Goal: Task Accomplishment & Management: Use online tool/utility

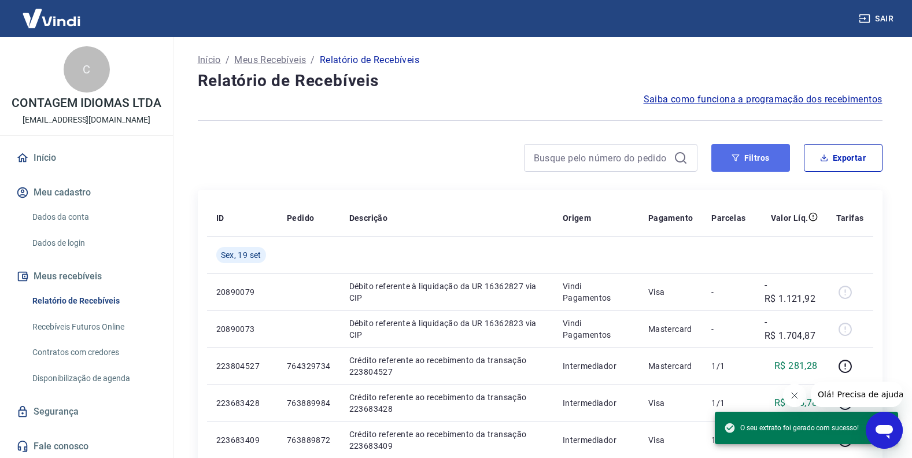
click at [757, 163] on button "Filtros" at bounding box center [751, 158] width 79 height 28
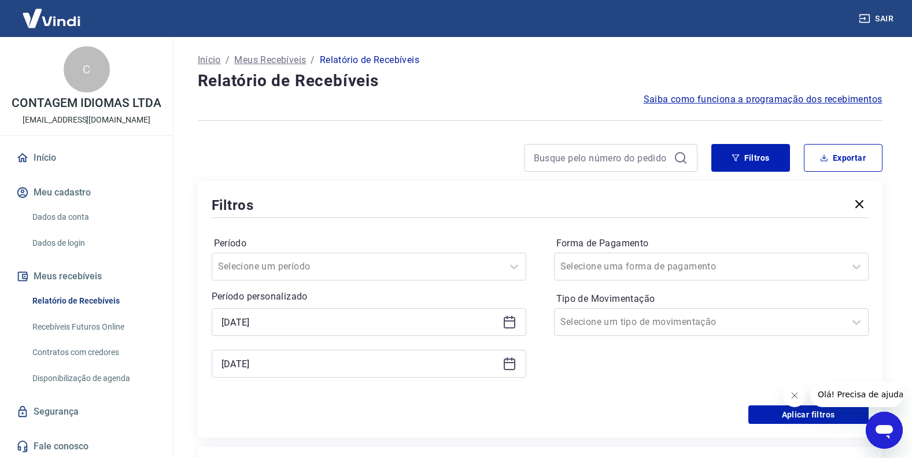
click at [509, 323] on icon at bounding box center [510, 322] width 14 height 14
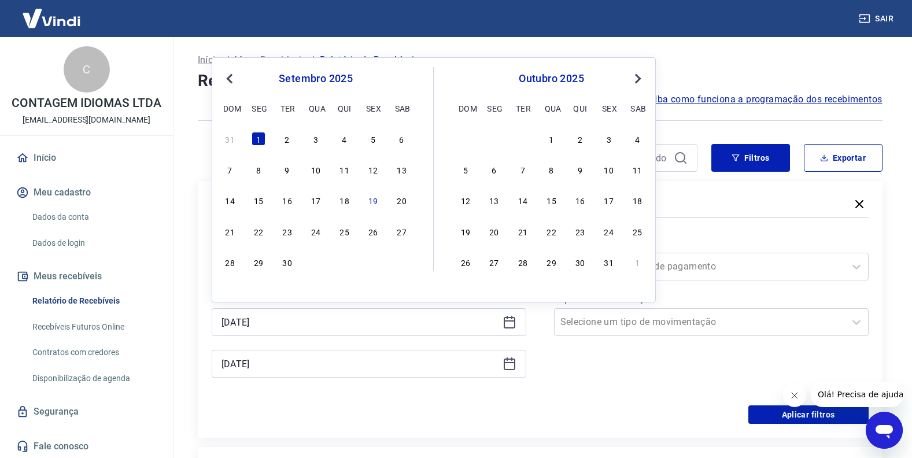
click at [509, 323] on icon at bounding box center [510, 322] width 14 height 14
click at [827, 149] on button "Exportar" at bounding box center [843, 158] width 79 height 28
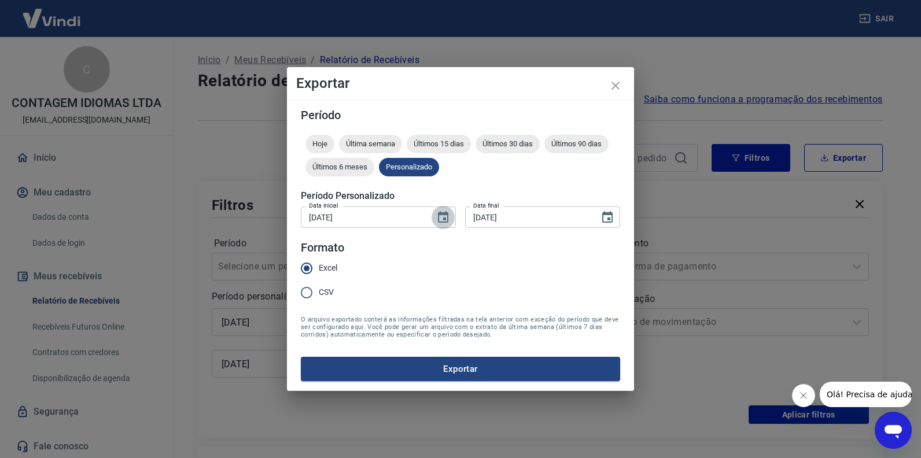
click at [437, 215] on icon "Choose date, selected date is 1 de set de 2025" at bounding box center [443, 218] width 14 height 14
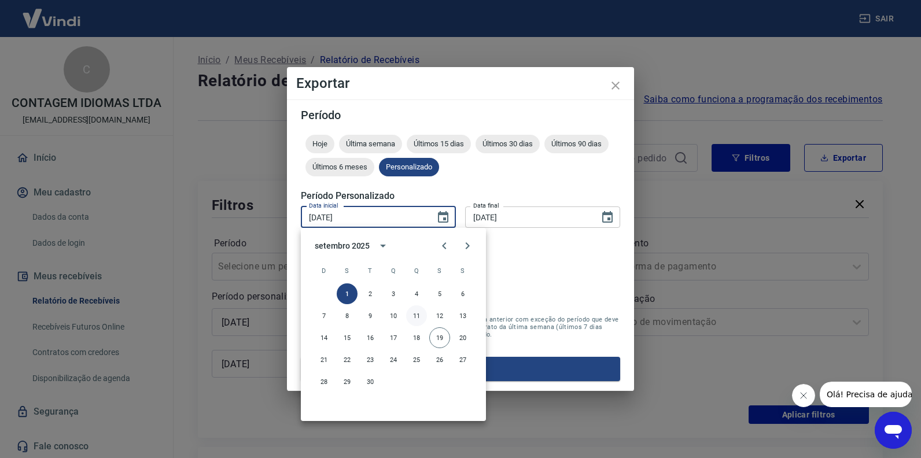
click at [417, 319] on button "11" at bounding box center [416, 316] width 21 height 21
type input "[DATE]"
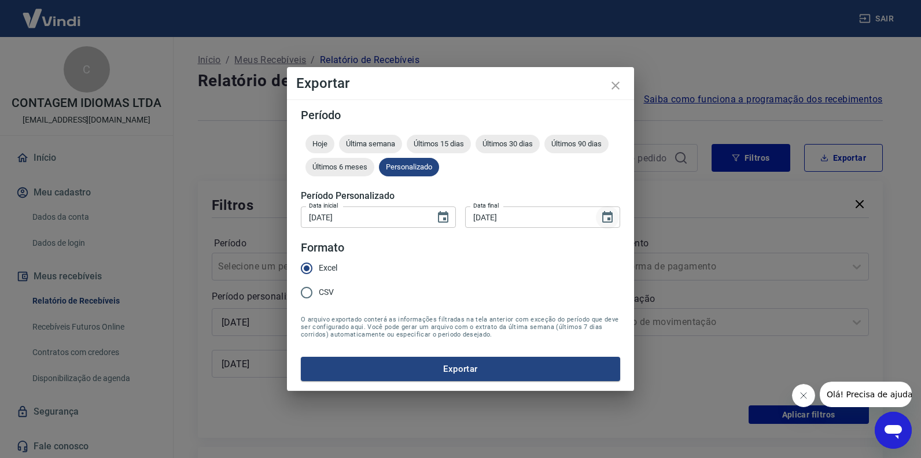
click at [603, 218] on icon "Choose date, selected date is 19 de set de 2025" at bounding box center [607, 217] width 10 height 12
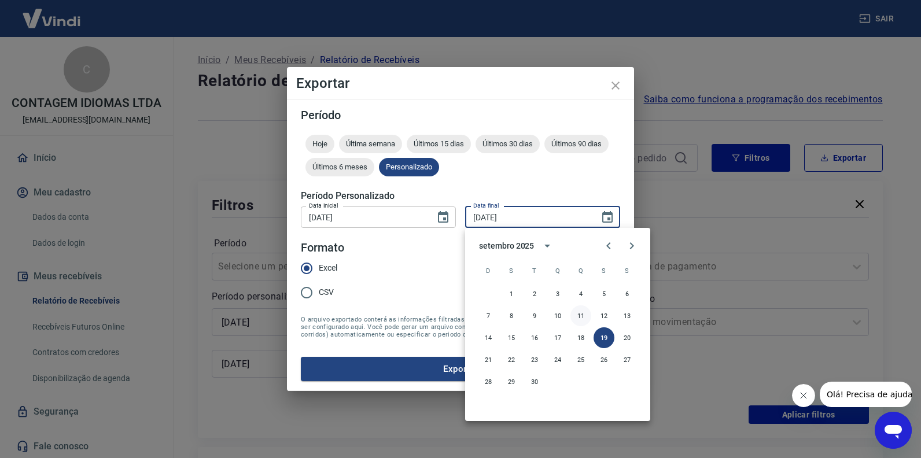
click at [579, 318] on button "11" at bounding box center [581, 316] width 21 height 21
type input "[DATE]"
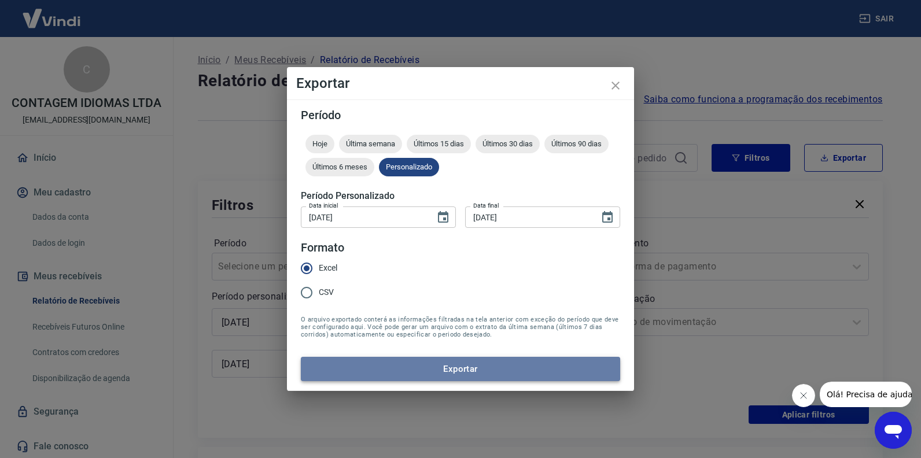
click at [520, 366] on button "Exportar" at bounding box center [460, 369] width 319 height 24
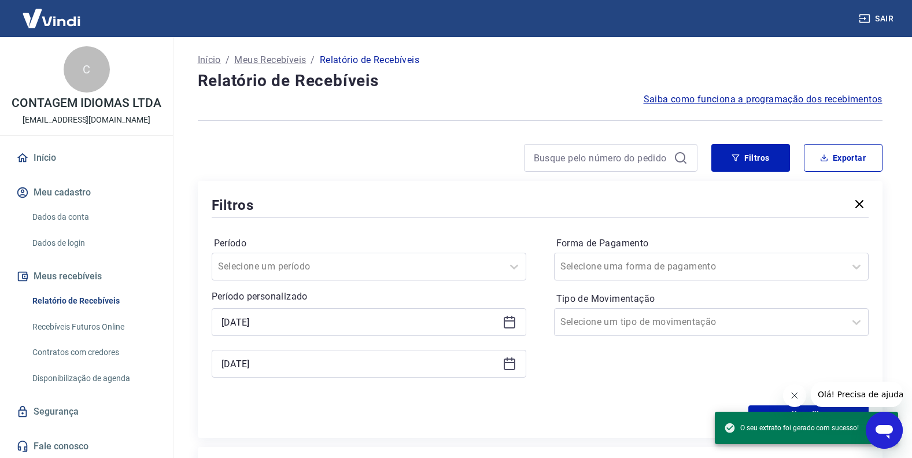
click at [463, 110] on div at bounding box center [540, 120] width 685 height 28
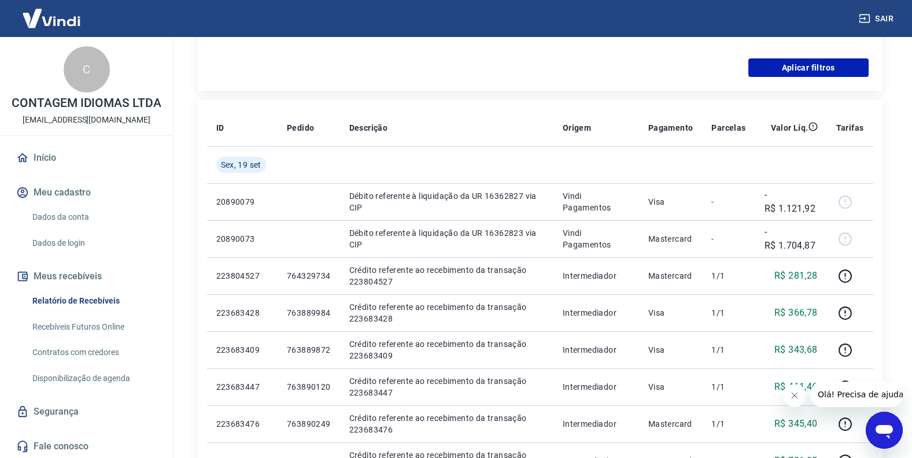
scroll to position [405, 0]
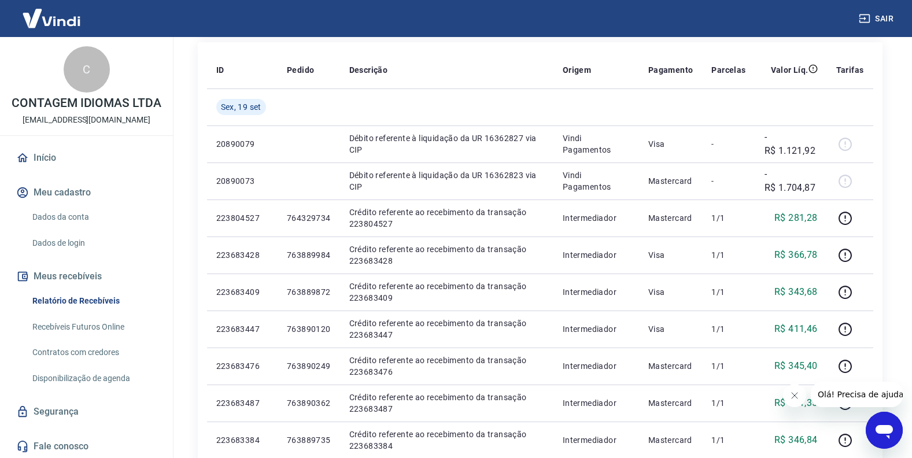
click at [797, 398] on icon "Fechar mensagem da empresa" at bounding box center [794, 395] width 9 height 9
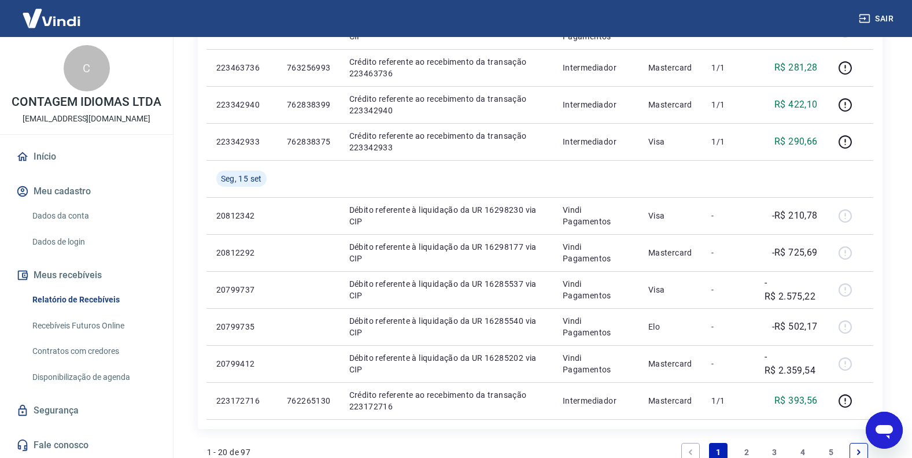
scroll to position [984, 0]
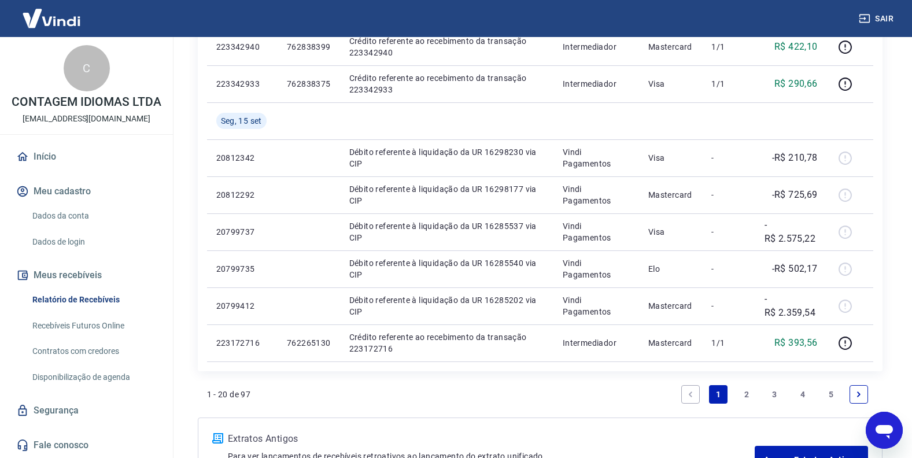
click at [45, 158] on link "Início" at bounding box center [86, 156] width 145 height 25
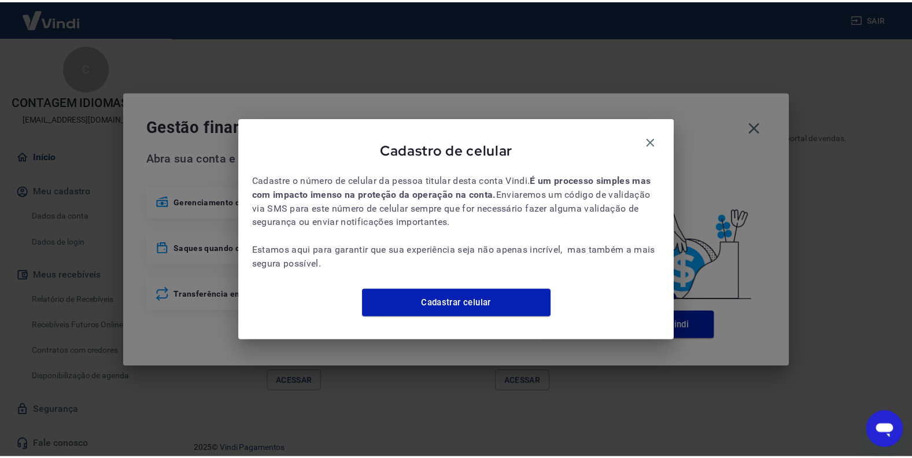
scroll to position [562, 0]
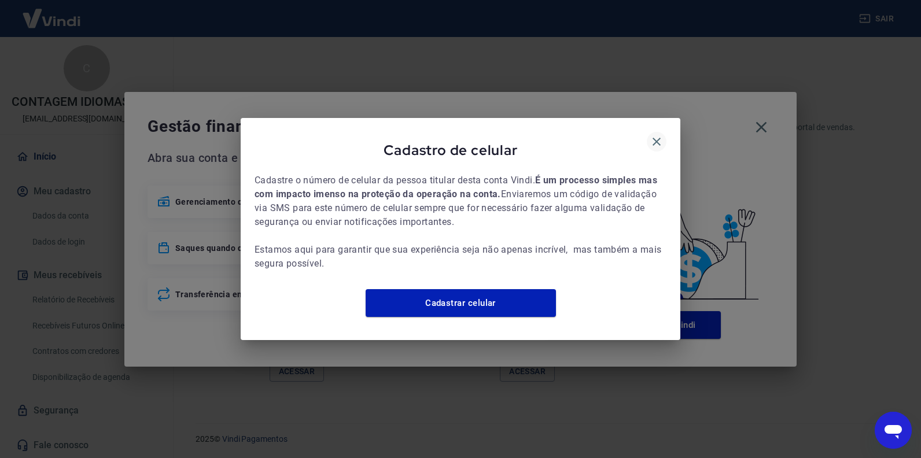
click at [647, 139] on button "button" at bounding box center [657, 142] width 20 height 20
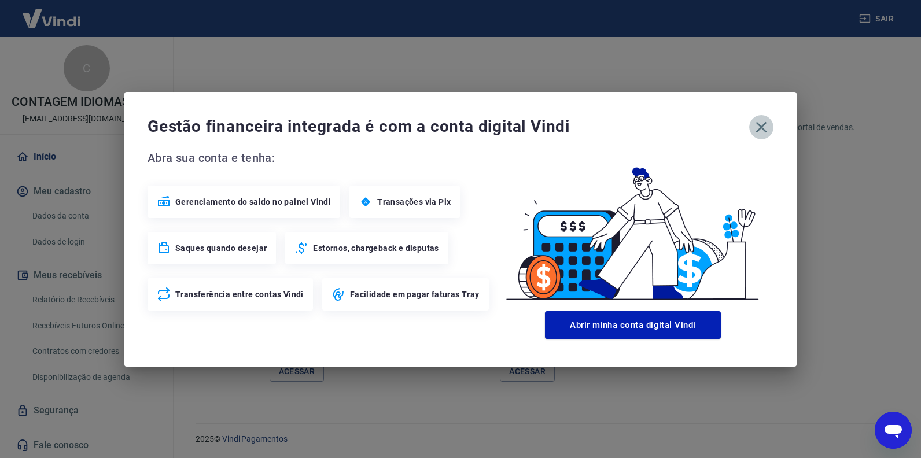
click at [764, 122] on icon "button" at bounding box center [761, 127] width 19 height 19
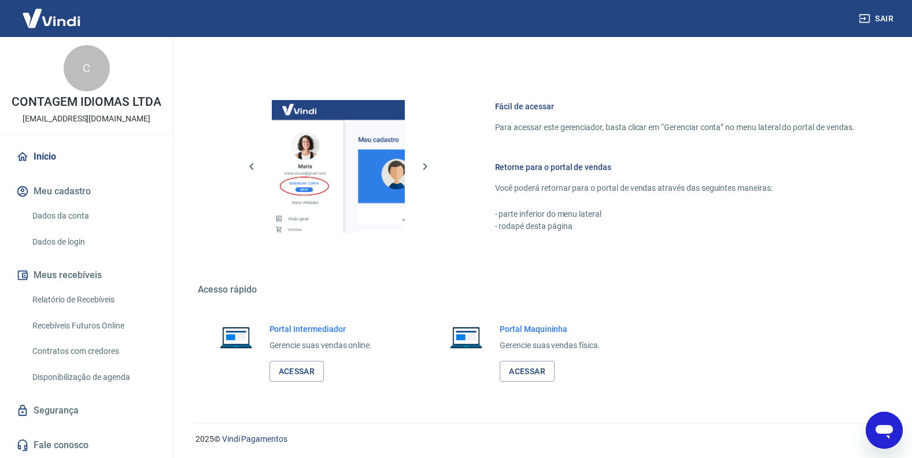
scroll to position [0, 0]
click at [50, 162] on link "Início" at bounding box center [86, 157] width 145 height 25
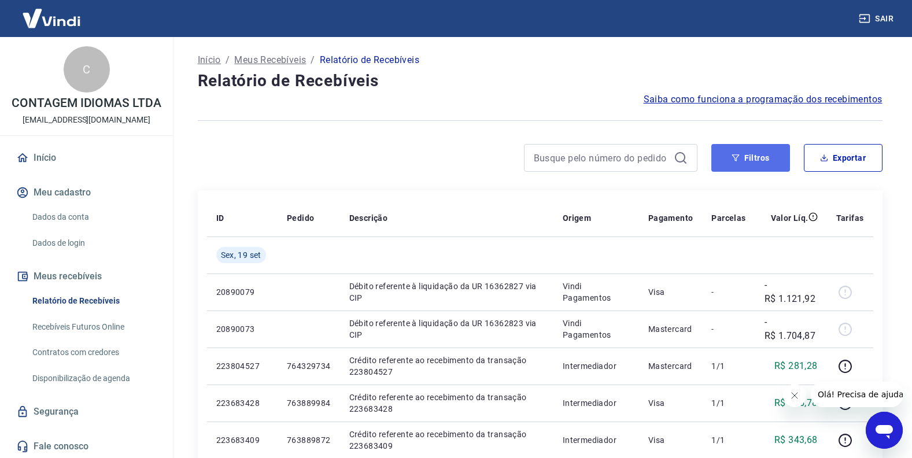
click at [737, 145] on button "Filtros" at bounding box center [751, 158] width 79 height 28
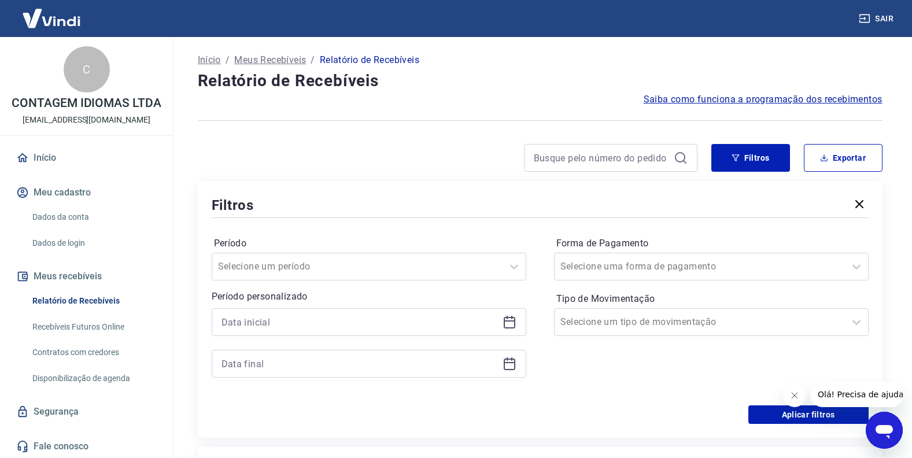
click at [507, 323] on icon at bounding box center [510, 322] width 14 height 14
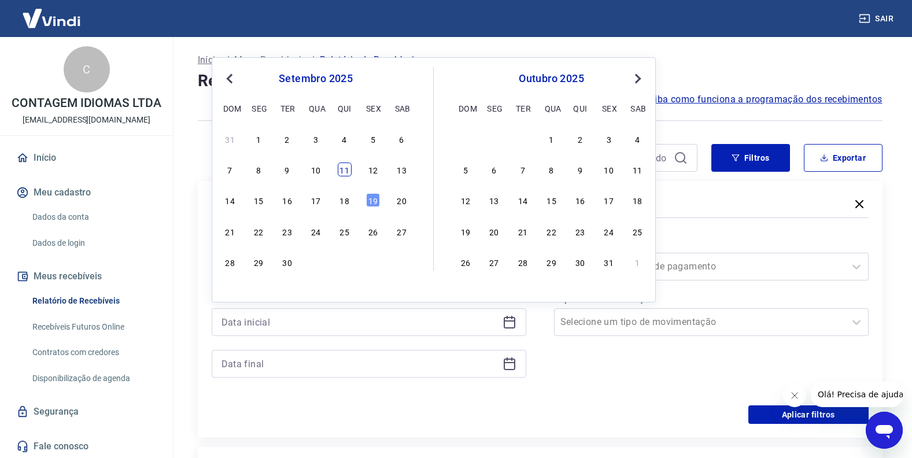
click at [346, 171] on div "11" at bounding box center [345, 170] width 14 height 14
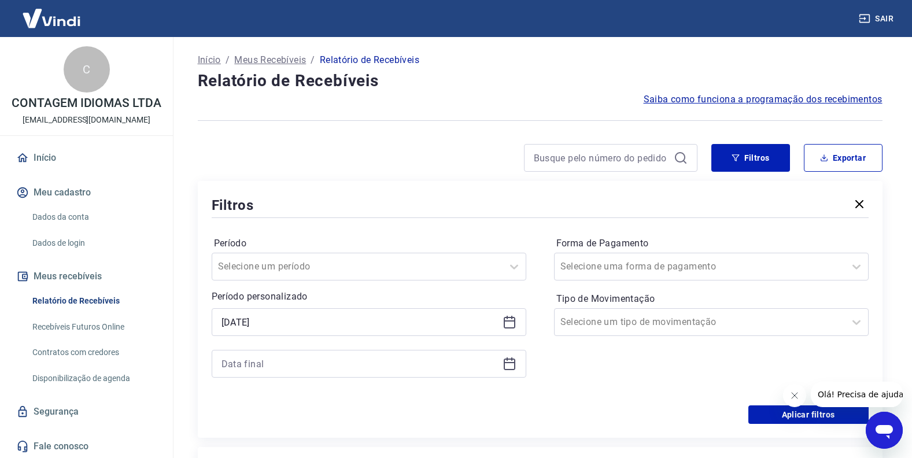
type input "[DATE]"
click at [509, 364] on icon at bounding box center [510, 364] width 14 height 14
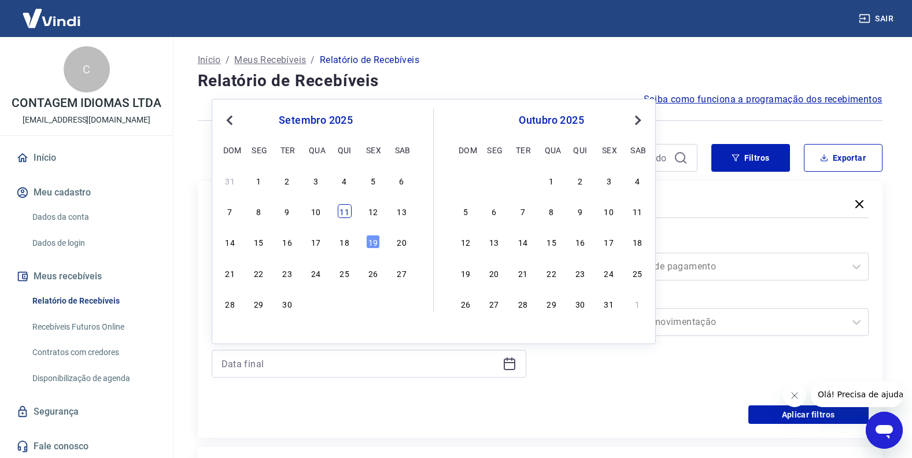
click at [345, 215] on div "11" at bounding box center [345, 211] width 14 height 14
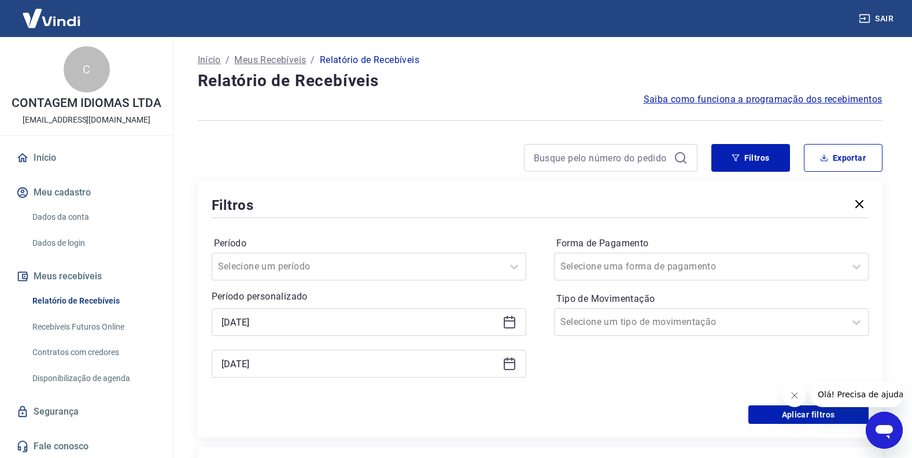
type input "[DATE]"
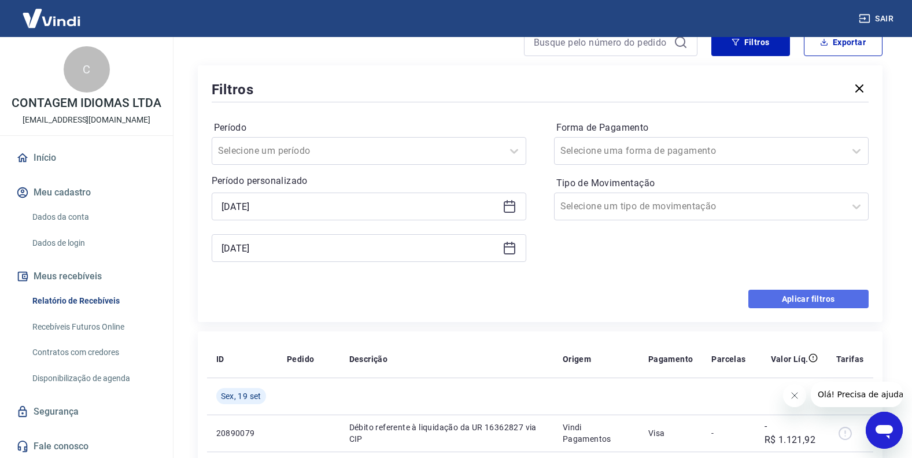
click at [769, 293] on button "Aplicar filtros" at bounding box center [809, 299] width 120 height 19
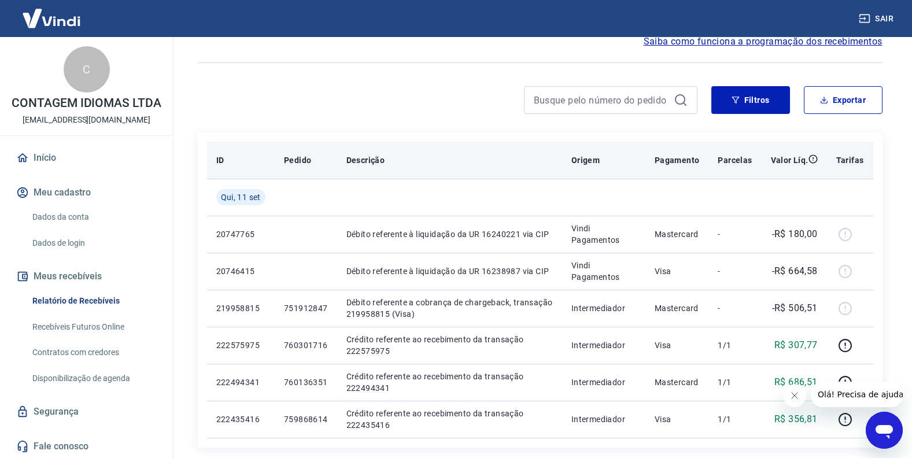
scroll to position [116, 0]
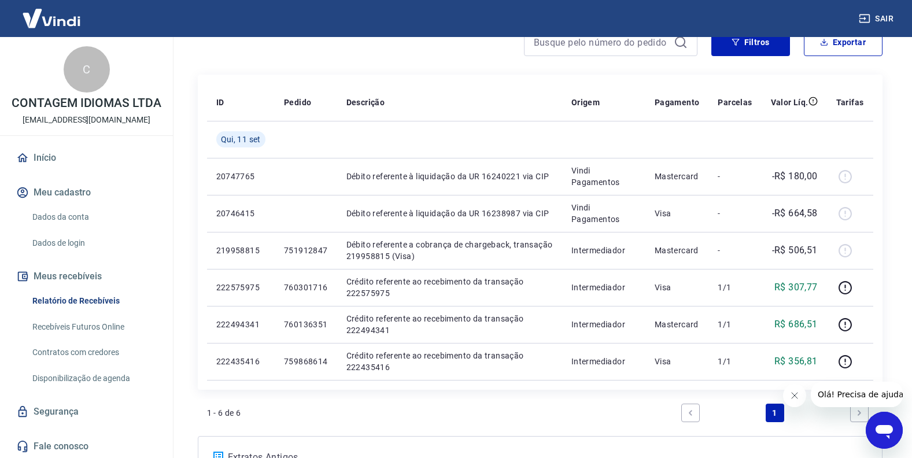
click at [786, 391] on button "Fechar mensagem da empresa" at bounding box center [794, 395] width 23 height 23
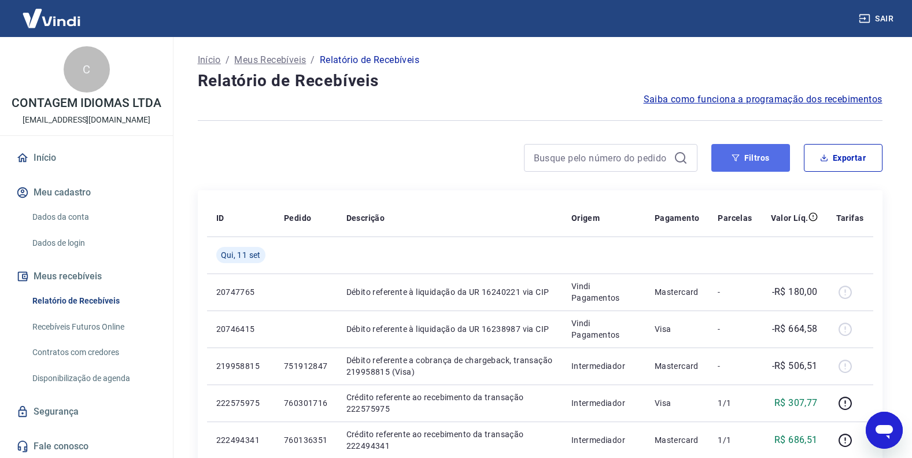
click at [751, 159] on button "Filtros" at bounding box center [751, 158] width 79 height 28
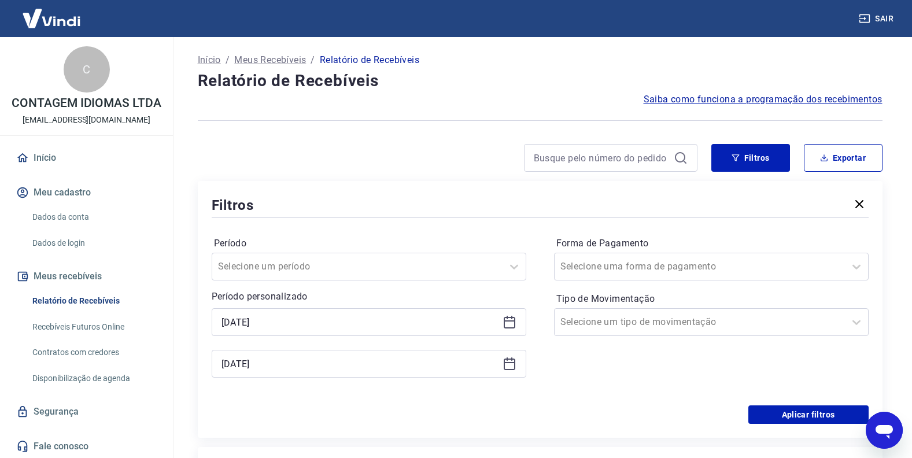
click at [513, 326] on icon at bounding box center [510, 322] width 14 height 14
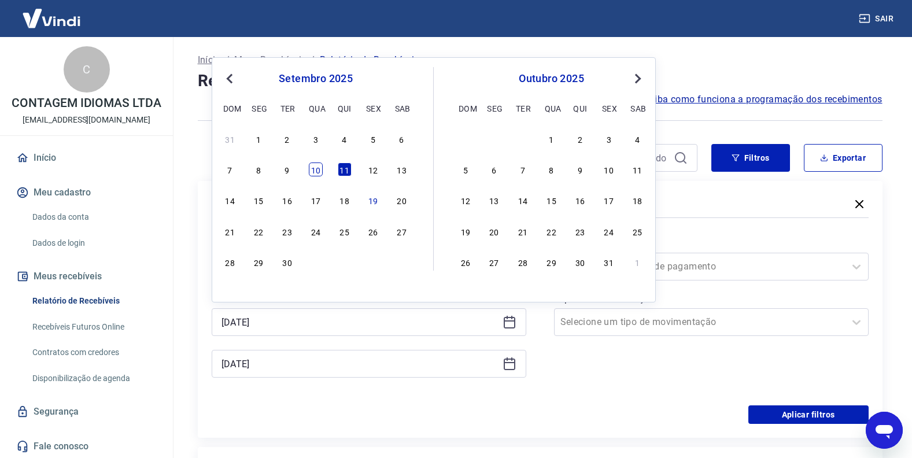
click at [314, 168] on div "10" at bounding box center [316, 170] width 14 height 14
type input "10/09/2025"
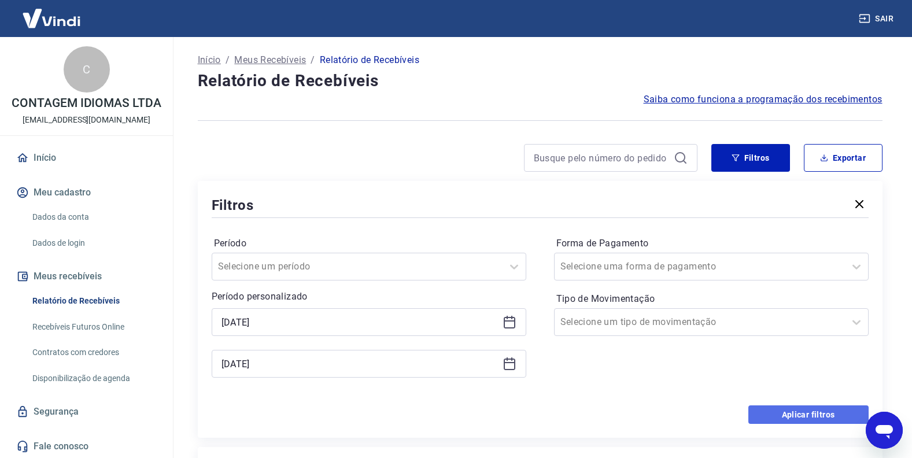
click at [803, 417] on button "Aplicar filtros" at bounding box center [809, 415] width 120 height 19
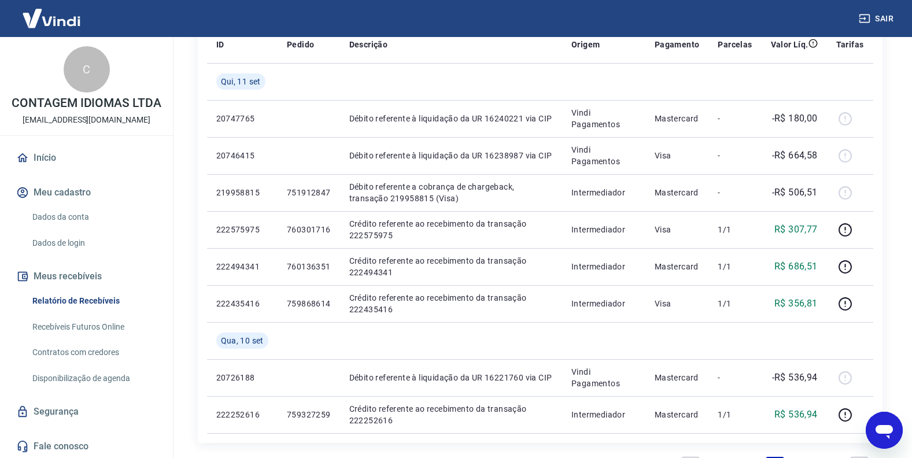
scroll to position [289, 0]
